Goal: Find specific page/section: Find specific page/section

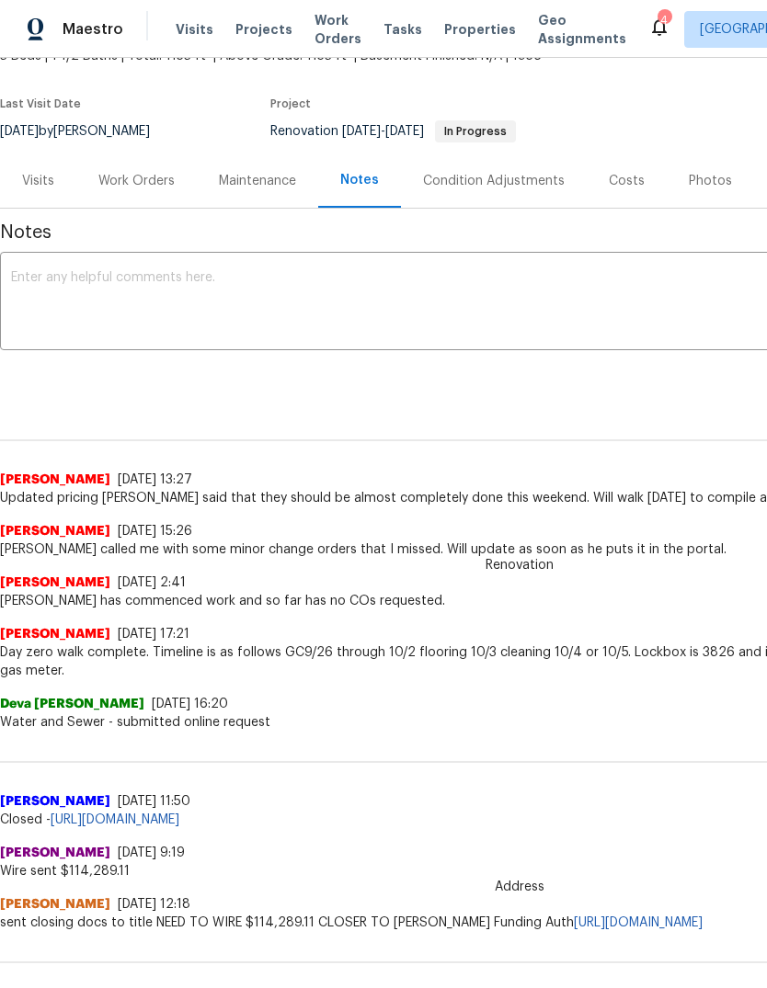
scroll to position [124, 0]
click at [464, 26] on span "Properties" at bounding box center [480, 29] width 72 height 18
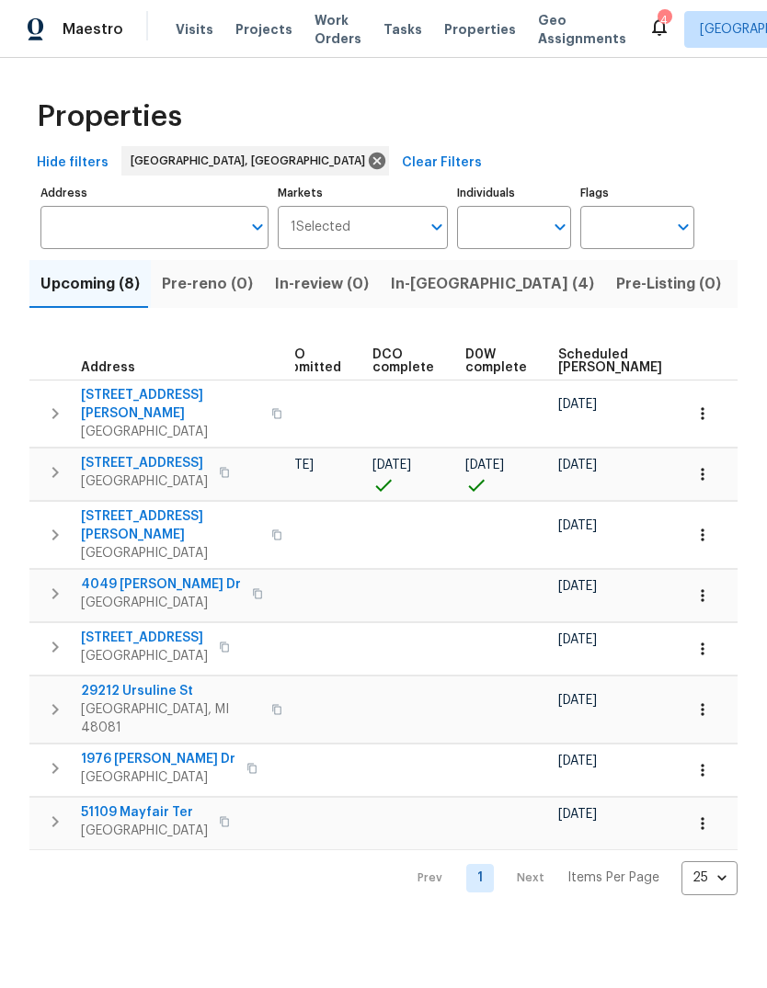
scroll to position [0, 398]
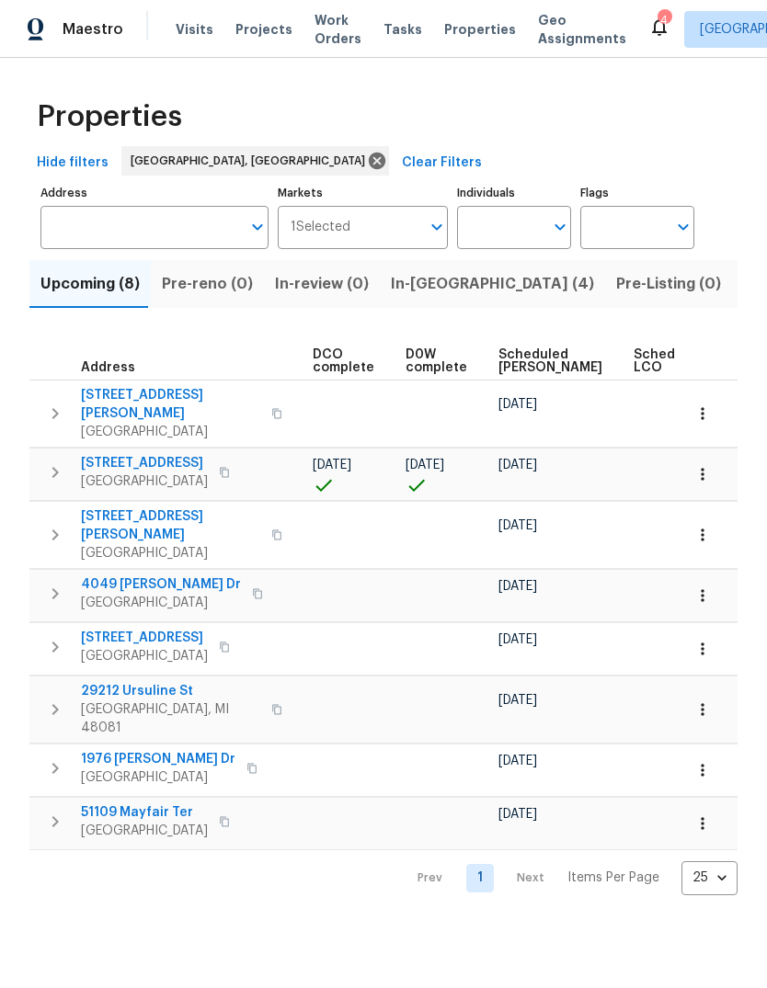
click at [508, 350] on span "Scheduled [PERSON_NAME]" at bounding box center [550, 361] width 104 height 26
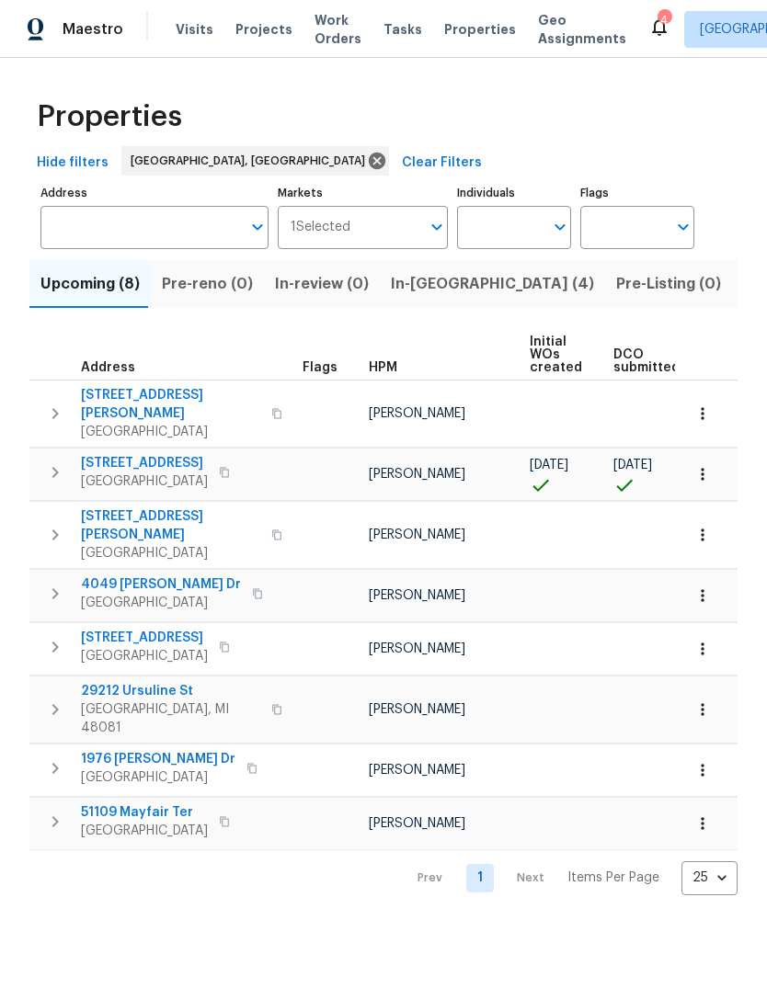
click at [134, 387] on span "[STREET_ADDRESS][PERSON_NAME]" at bounding box center [170, 404] width 179 height 37
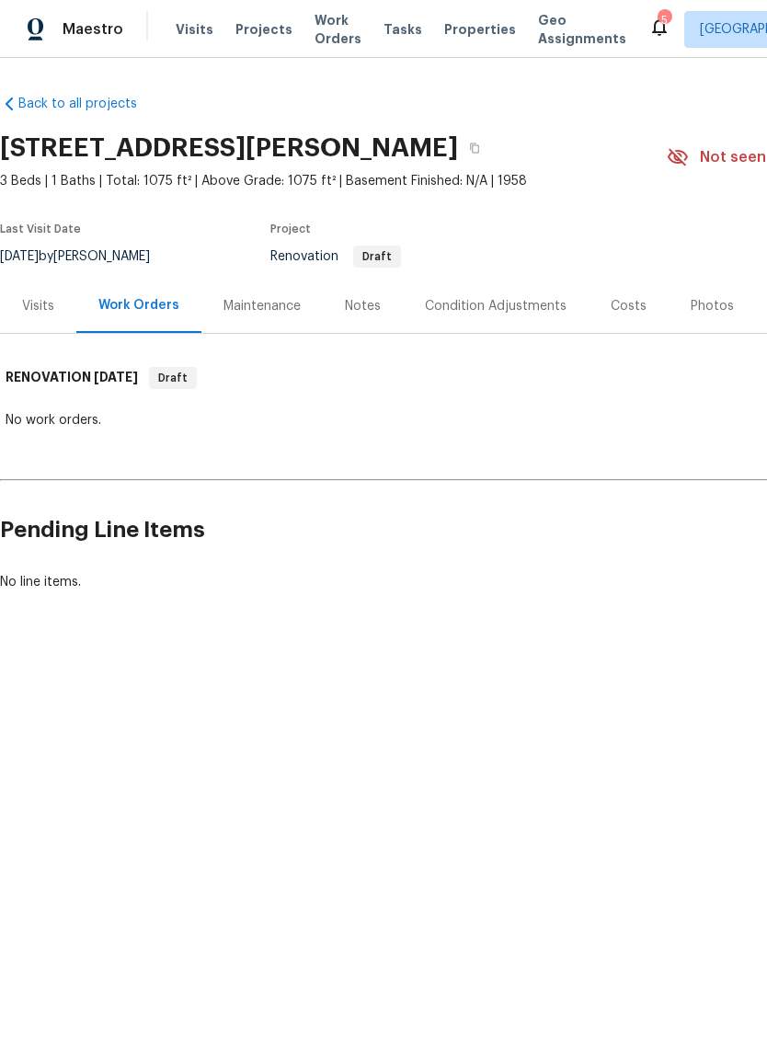
click at [368, 302] on div "Notes" at bounding box center [363, 306] width 36 height 18
